Goal: Information Seeking & Learning: Find specific fact

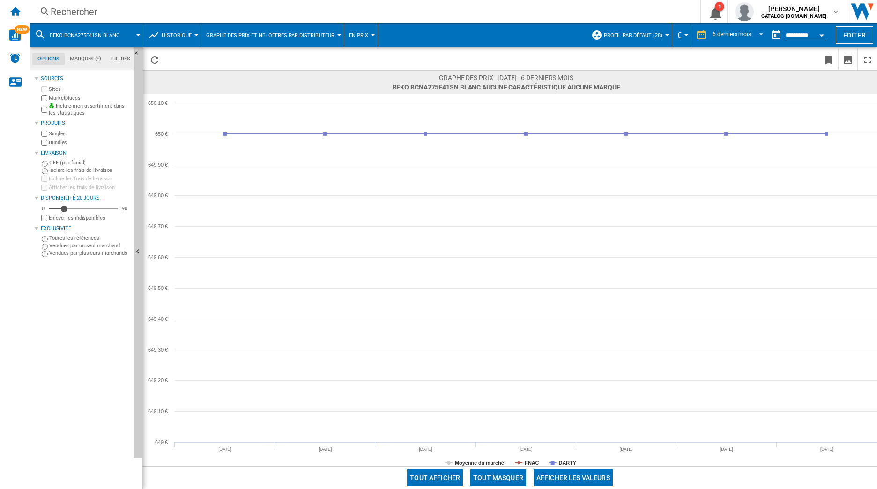
click at [121, 16] on div "Rechercher" at bounding box center [363, 11] width 625 height 13
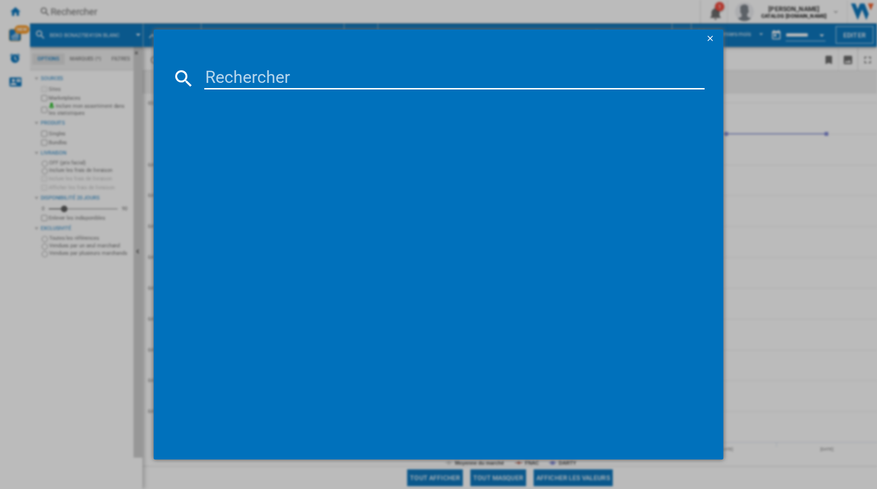
click at [273, 70] on input at bounding box center [454, 78] width 501 height 22
paste input "ICSd5102-22"
type input "ICSd510222"
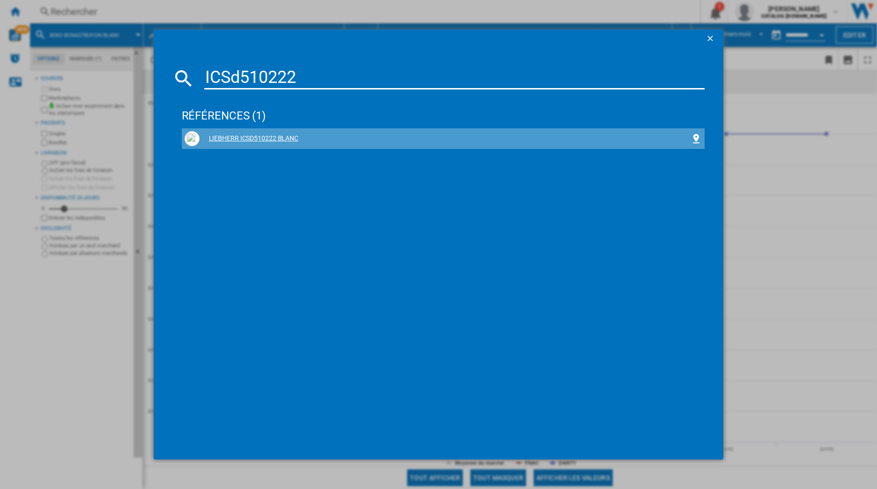
click at [275, 133] on div "LIEBHERR ICSD510222 BLANC" at bounding box center [444, 138] width 518 height 15
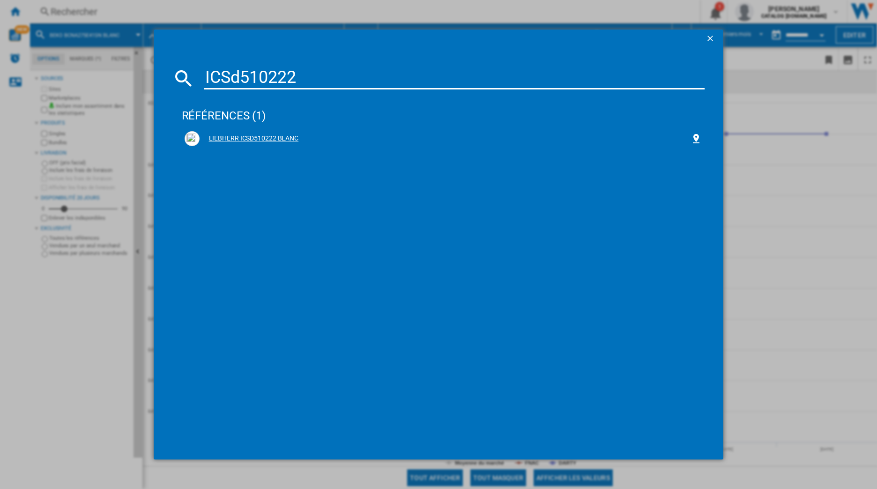
click at [254, 141] on div "LIEBHERR ICSD510222 BLANC" at bounding box center [446, 138] width 492 height 9
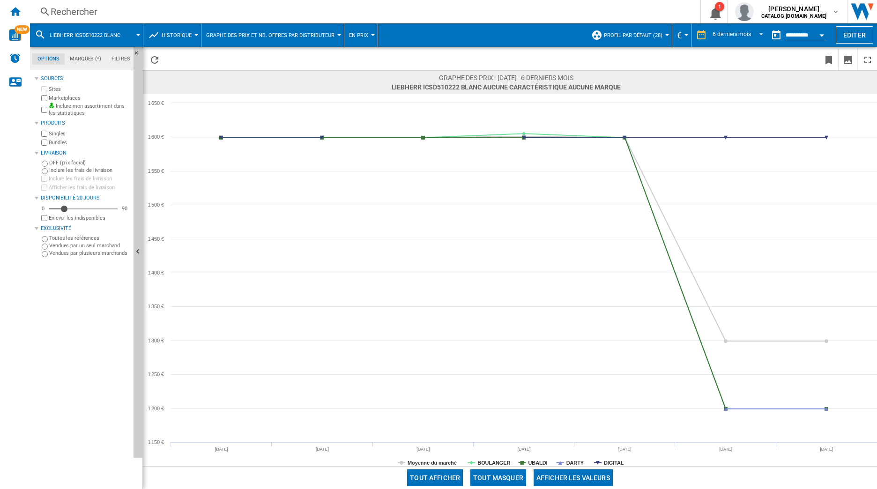
click at [103, 7] on div "Rechercher" at bounding box center [363, 11] width 625 height 13
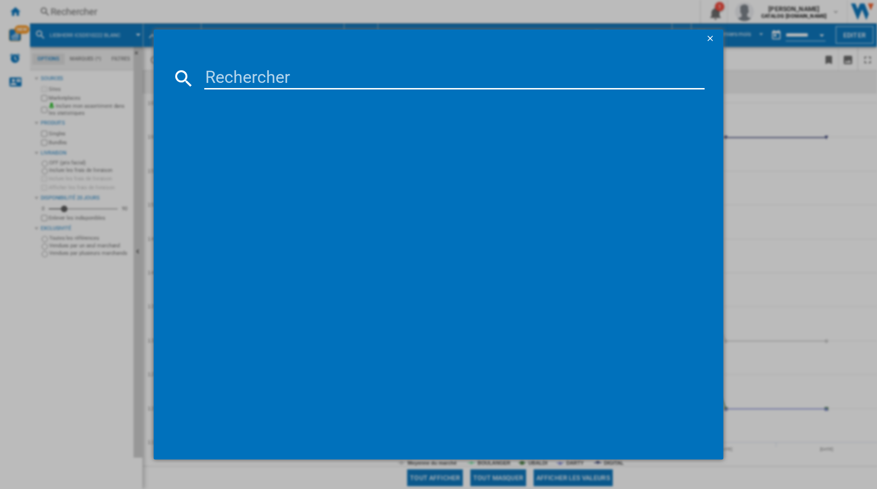
click at [246, 76] on input at bounding box center [454, 78] width 501 height 22
paste input "ICNSE 5103-22"
type input "ICNSE 510322"
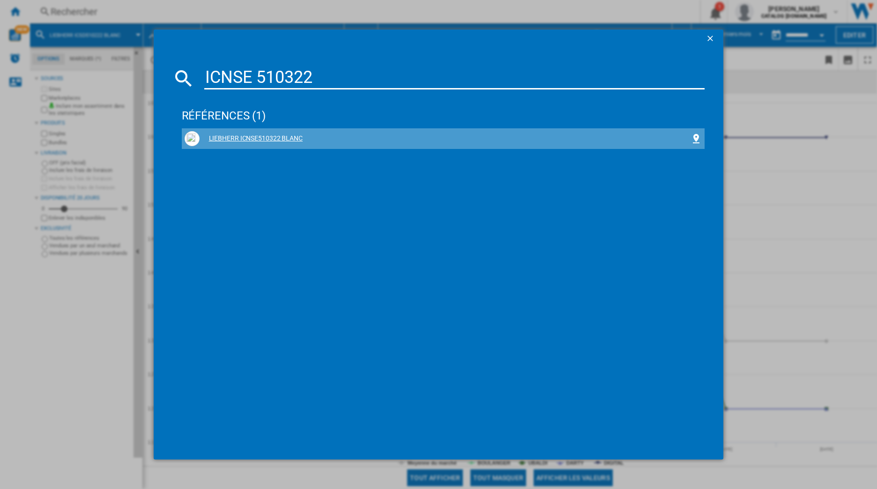
click at [248, 134] on div "LIEBHERR ICNSE510322 BLANC" at bounding box center [446, 138] width 492 height 9
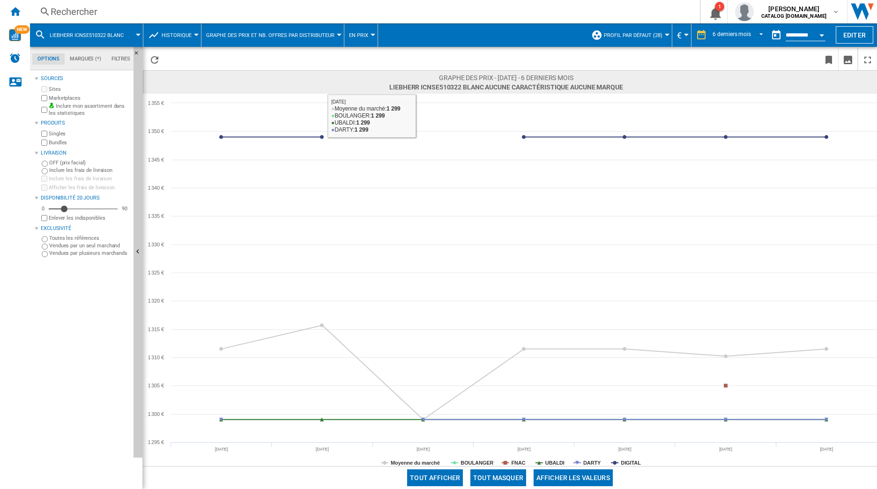
click at [164, 3] on div "Rechercher Rechercher 0 1 [PERSON_NAME] CATALOG [DOMAIN_NAME] CATALOG [DOMAIN_N…" at bounding box center [453, 11] width 847 height 23
click at [92, 10] on div "Rechercher" at bounding box center [363, 11] width 625 height 13
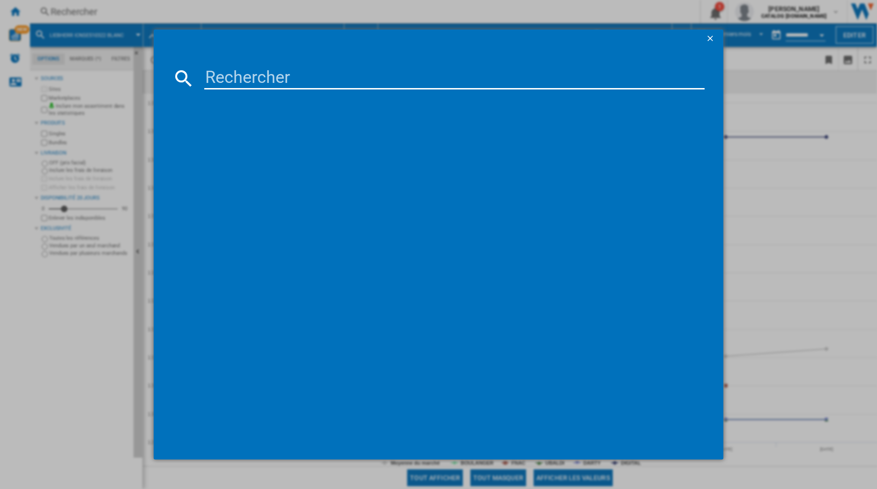
click at [256, 74] on input at bounding box center [454, 78] width 501 height 22
paste input "KIN96NSE0"
type input "KIN96NSE0"
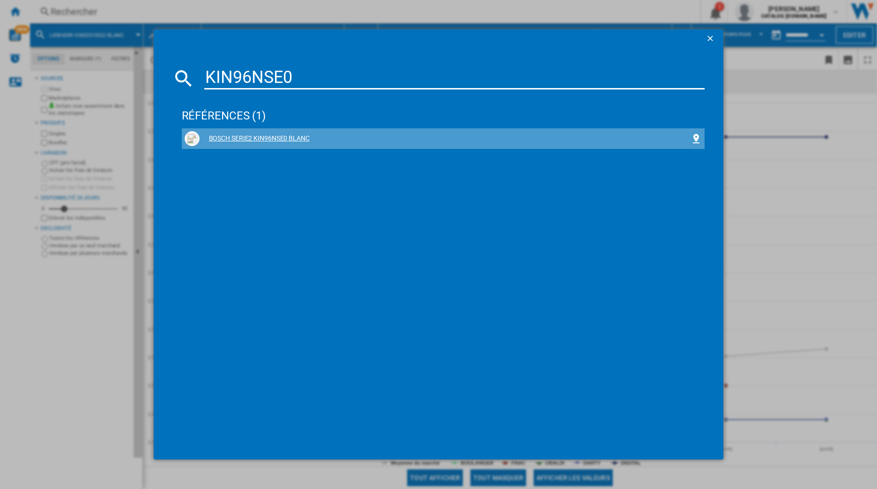
click at [269, 140] on div "BOSCH SERIE2 KIN96NSE0 BLANC" at bounding box center [446, 138] width 492 height 9
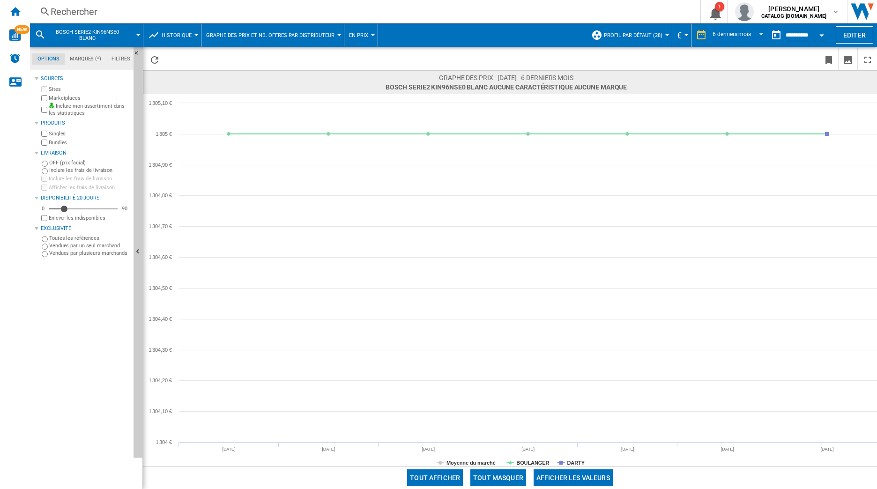
click at [172, 13] on div "Rechercher" at bounding box center [363, 11] width 625 height 13
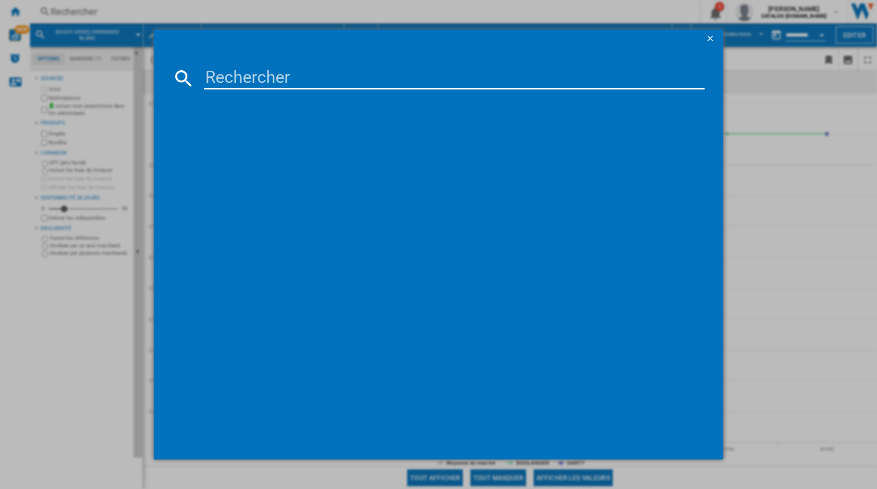
click at [231, 72] on input at bounding box center [454, 78] width 501 height 22
paste input "C875TNE"
type input "C875TNE"
click at [241, 142] on div "SMEG C875TNE BLANC" at bounding box center [446, 138] width 492 height 9
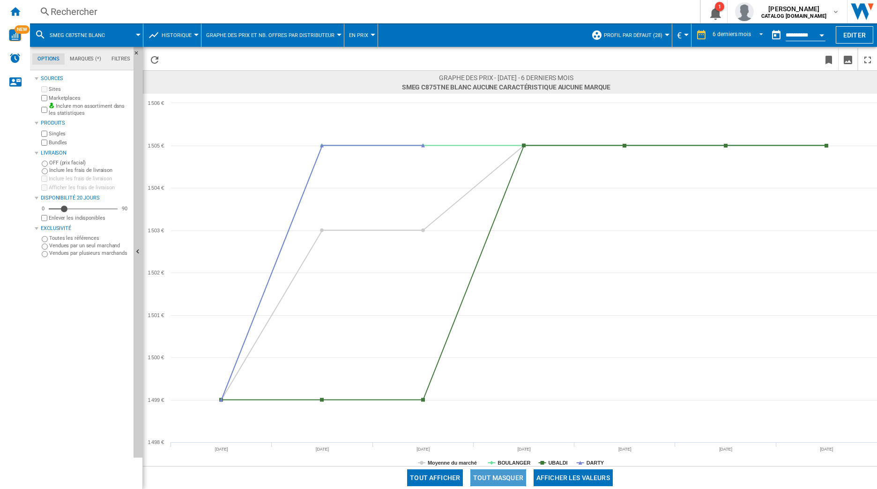
click at [503, 474] on button "Tout masquer" at bounding box center [499, 478] width 56 height 17
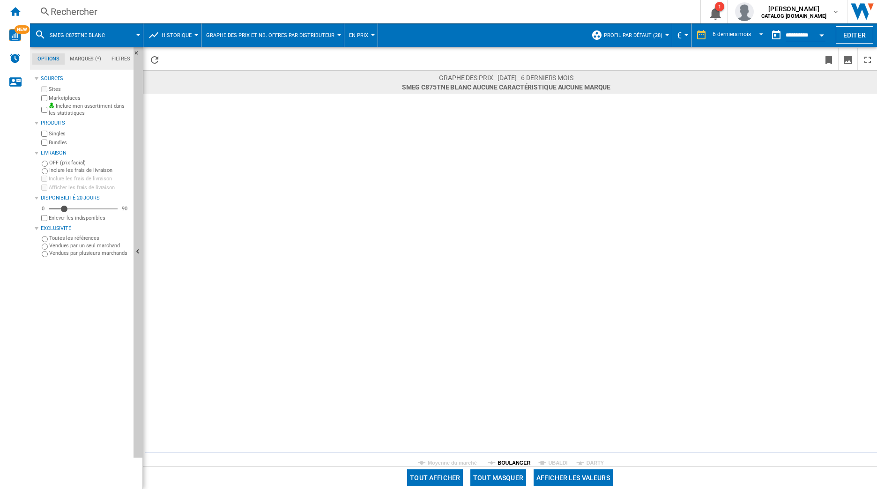
click at [517, 463] on tspan "BOULANGER" at bounding box center [514, 463] width 33 height 6
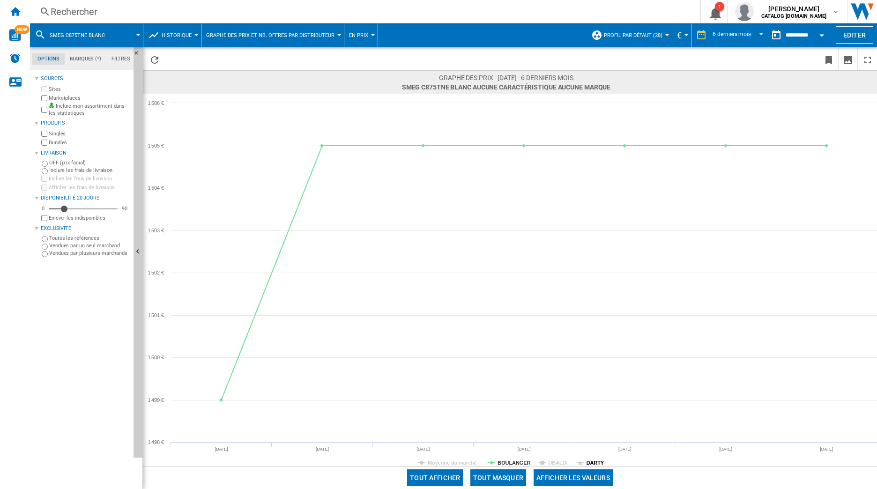
click at [597, 463] on tspan "DARTY" at bounding box center [596, 463] width 18 height 6
